Goal: Task Accomplishment & Management: Use online tool/utility

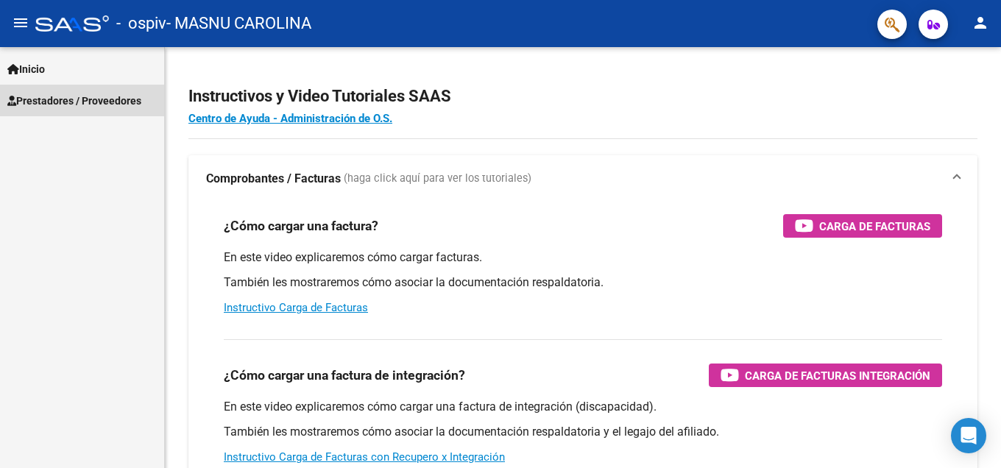
click at [79, 105] on span "Prestadores / Proveedores" at bounding box center [74, 101] width 134 height 16
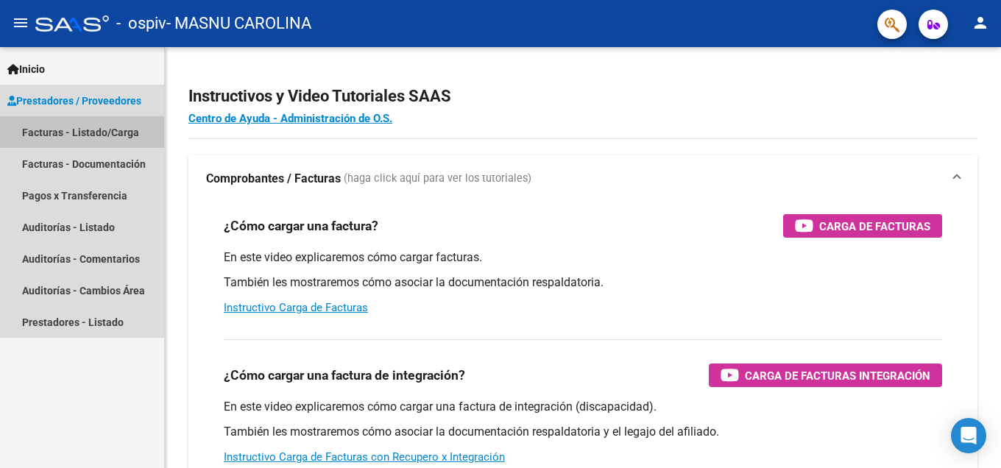
click at [81, 128] on link "Facturas - Listado/Carga" at bounding box center [82, 132] width 164 height 32
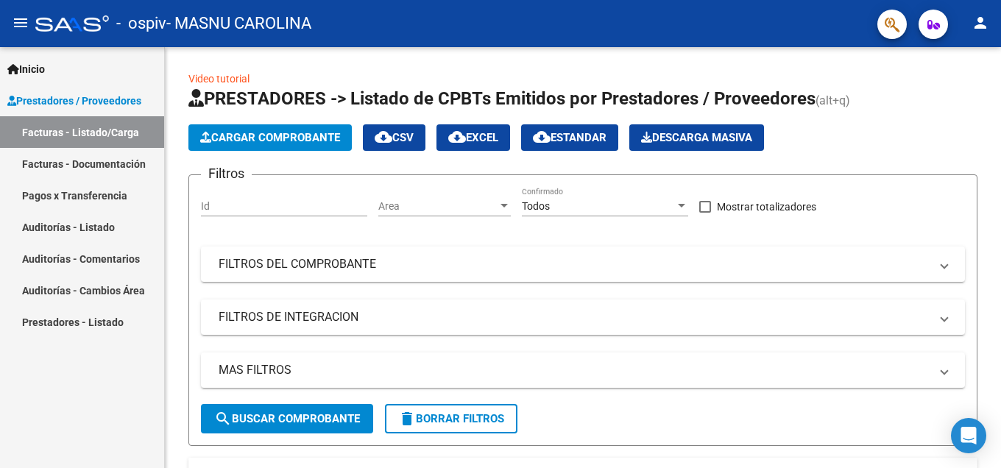
click at [982, 32] on button "person" at bounding box center [979, 23] width 29 height 29
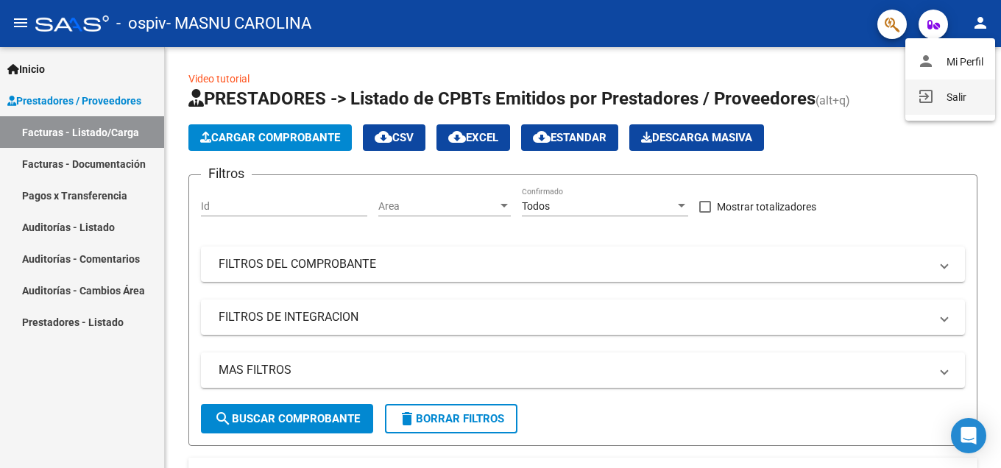
click at [942, 104] on button "exit_to_app Salir" at bounding box center [950, 96] width 90 height 35
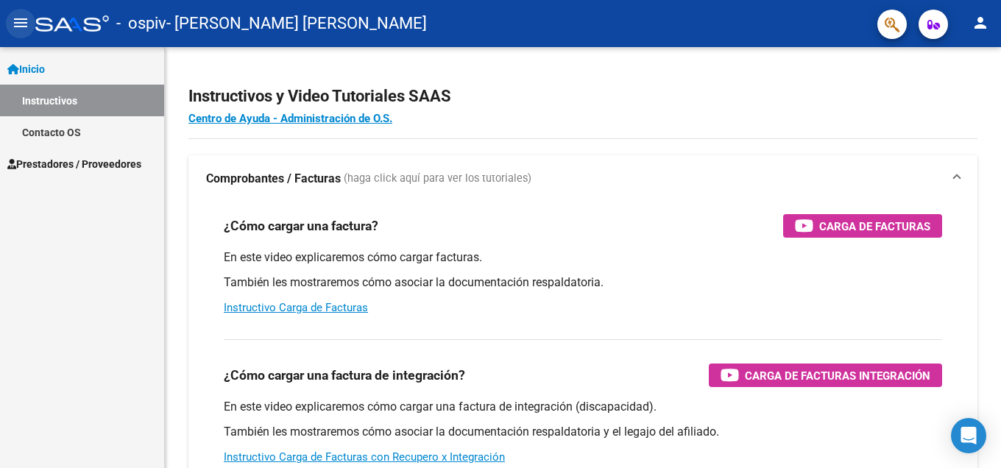
click at [23, 21] on mat-icon "menu" at bounding box center [21, 23] width 18 height 18
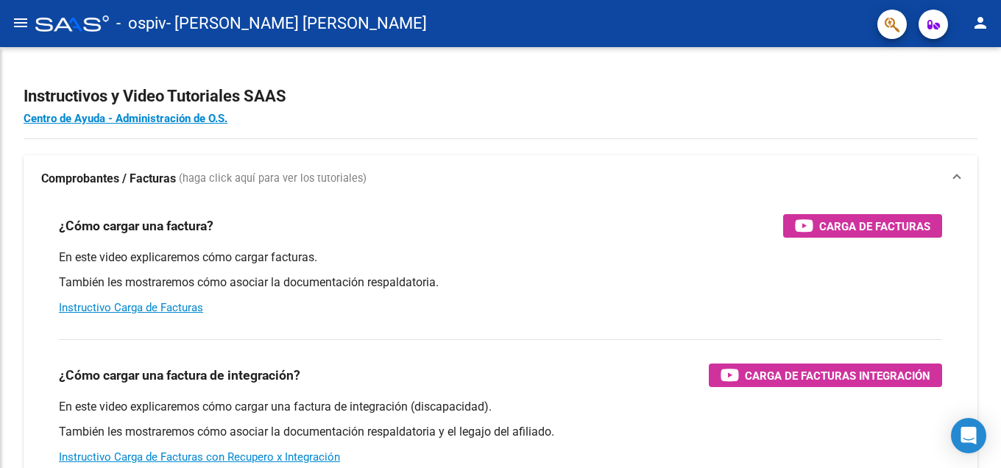
click at [23, 21] on mat-icon "menu" at bounding box center [21, 23] width 18 height 18
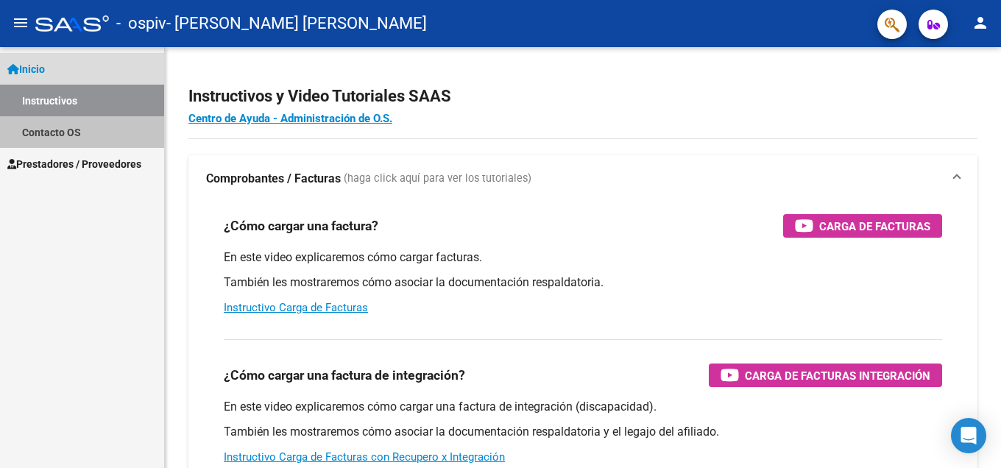
click at [54, 121] on link "Contacto OS" at bounding box center [82, 132] width 164 height 32
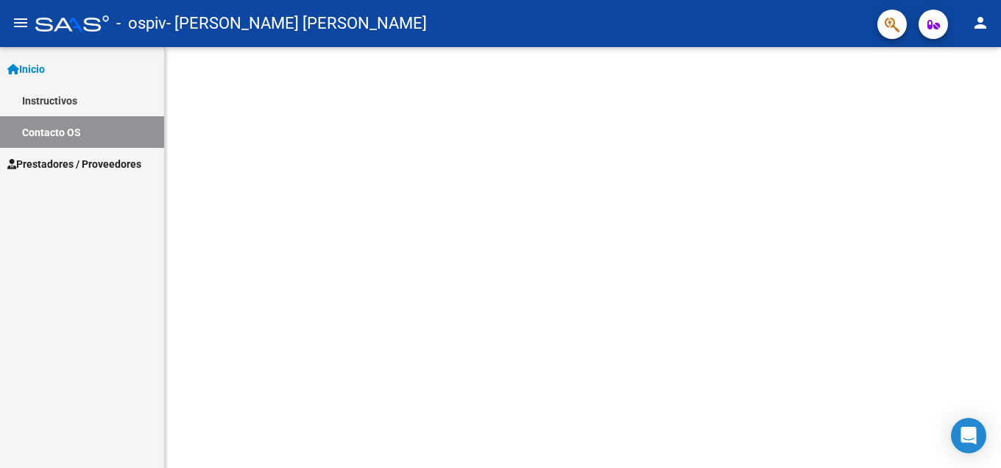
click at [69, 159] on span "Prestadores / Proveedores" at bounding box center [74, 164] width 134 height 16
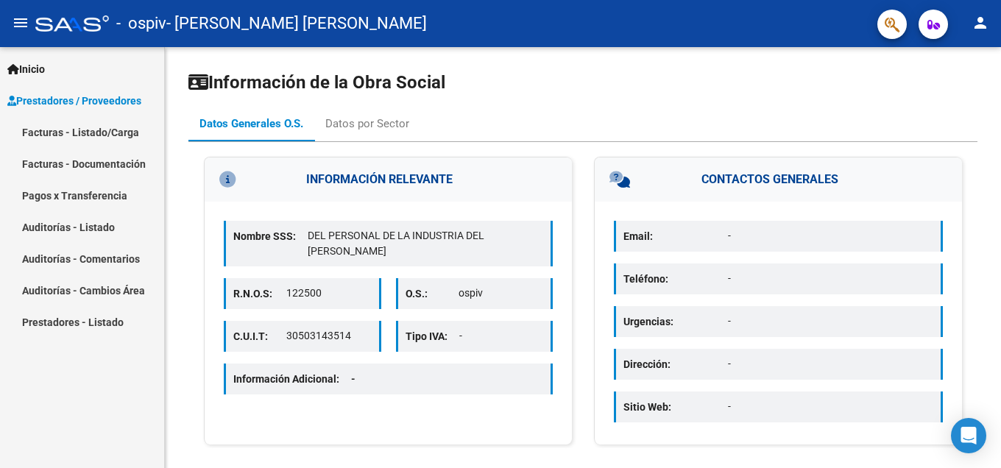
click at [105, 122] on link "Facturas - Listado/Carga" at bounding box center [82, 132] width 164 height 32
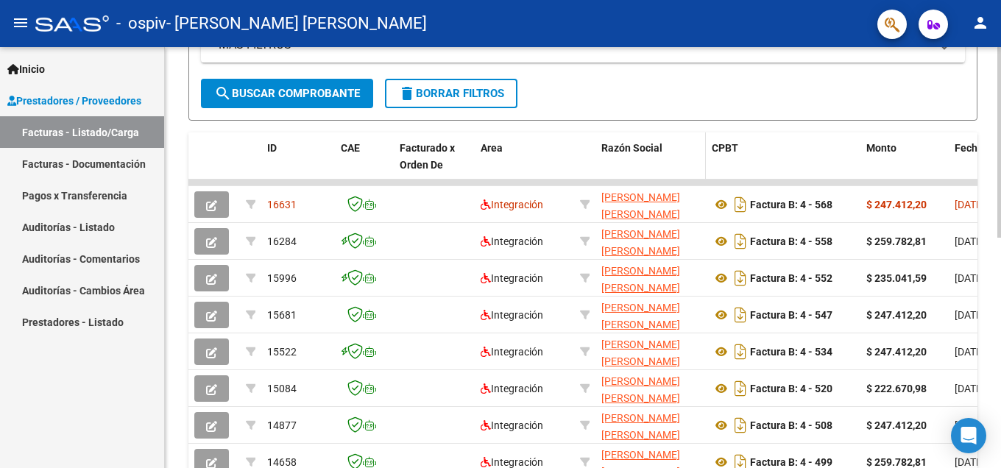
scroll to position [344, 0]
